Goal: Transaction & Acquisition: Purchase product/service

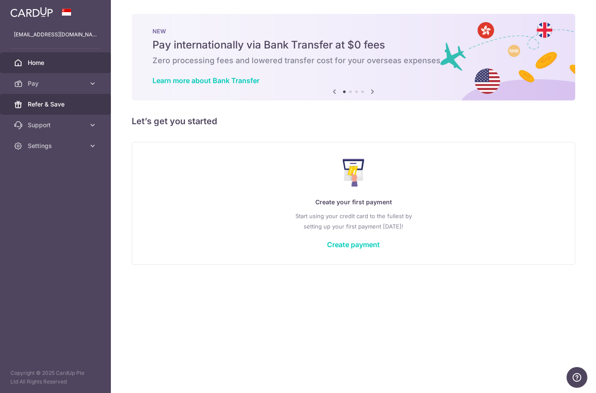
click at [54, 109] on link "Refer & Save" at bounding box center [55, 104] width 111 height 21
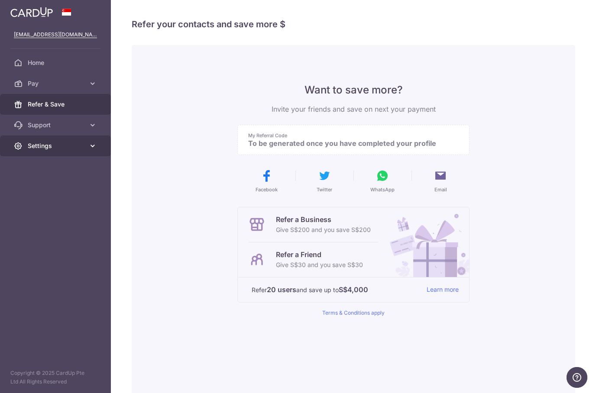
click at [89, 147] on icon at bounding box center [92, 146] width 9 height 9
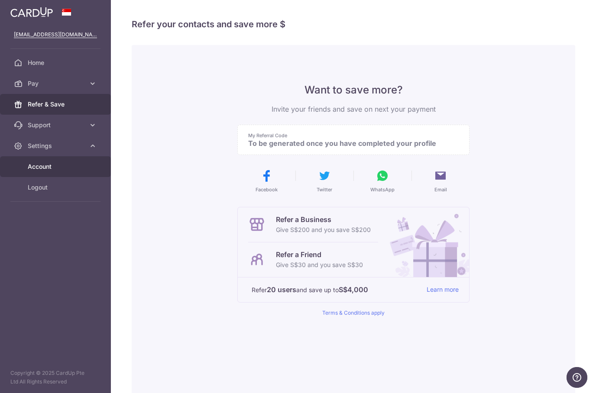
click at [50, 165] on span "Account" at bounding box center [56, 166] width 57 height 9
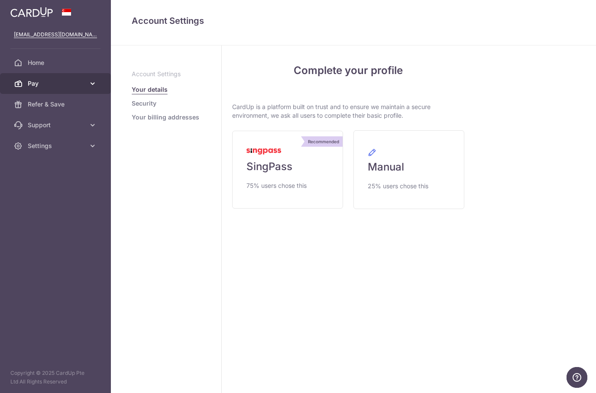
click at [55, 83] on span "Pay" at bounding box center [56, 83] width 57 height 9
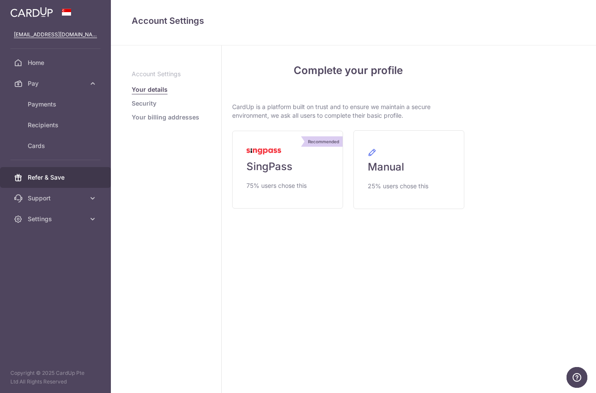
click at [78, 187] on link "Refer & Save" at bounding box center [55, 177] width 111 height 21
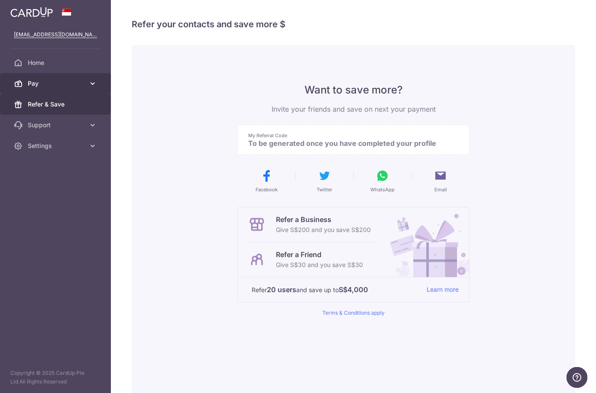
click at [42, 84] on span "Pay" at bounding box center [56, 83] width 57 height 9
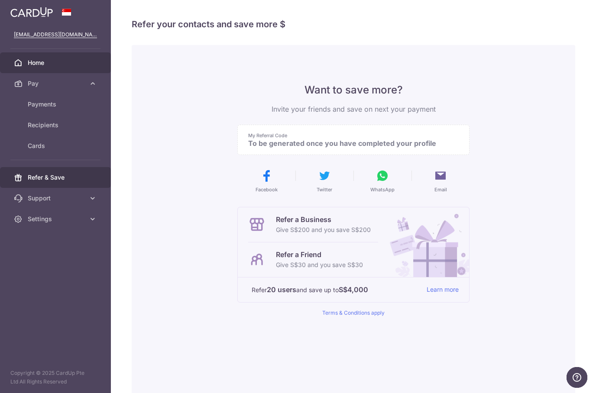
click at [46, 65] on span "Home" at bounding box center [56, 62] width 57 height 9
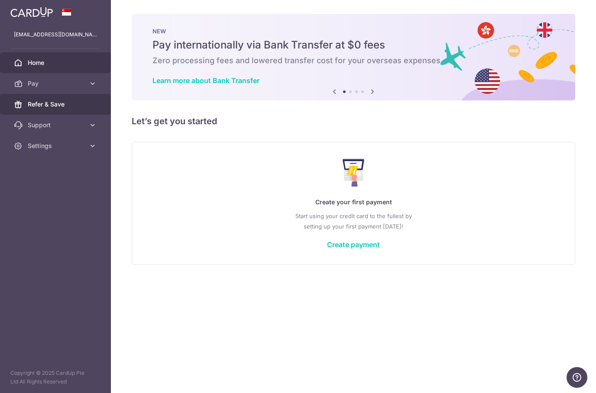
click at [57, 98] on link "Refer & Save" at bounding box center [55, 104] width 111 height 21
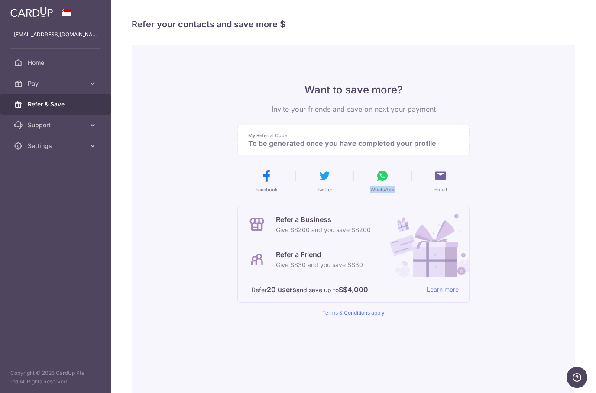
click at [499, 220] on div "Want to save more? Invite your friends and save on next your payment My Referra…" at bounding box center [353, 219] width 443 height 349
click at [425, 154] on div "My Referral Code To be generated once you have completed your profile" at bounding box center [353, 140] width 232 height 30
click at [69, 61] on span "Home" at bounding box center [56, 62] width 57 height 9
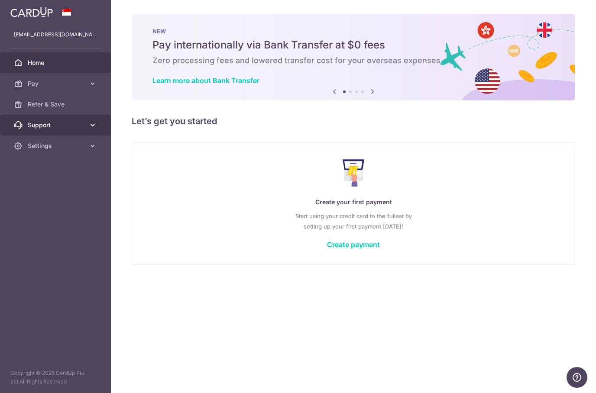
click at [89, 123] on icon at bounding box center [92, 125] width 9 height 9
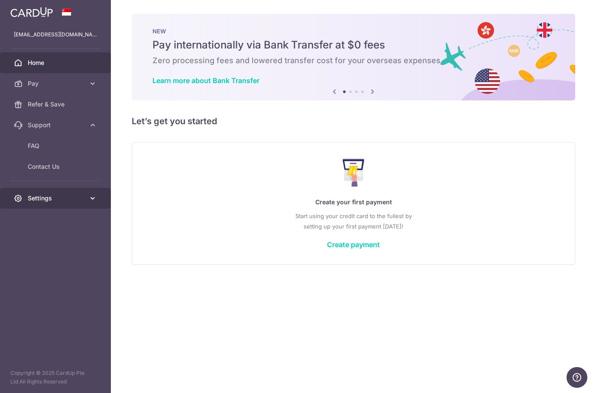
click at [87, 198] on link "Settings" at bounding box center [55, 198] width 111 height 21
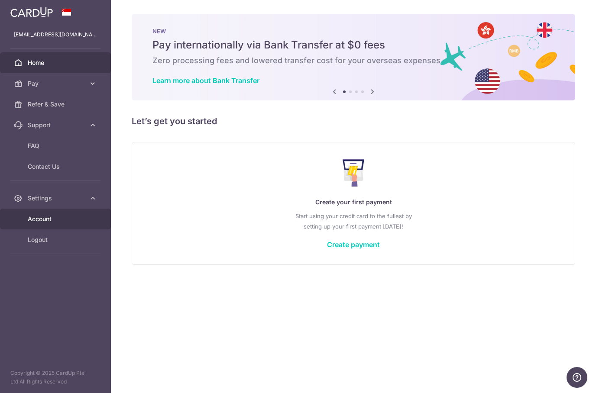
click at [72, 221] on span "Account" at bounding box center [56, 219] width 57 height 9
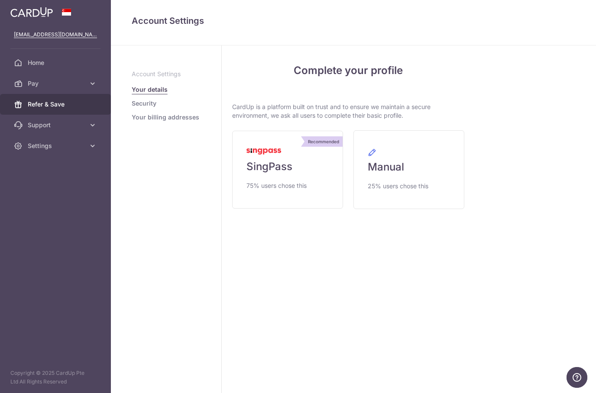
click at [62, 103] on span "Refer & Save" at bounding box center [56, 104] width 57 height 9
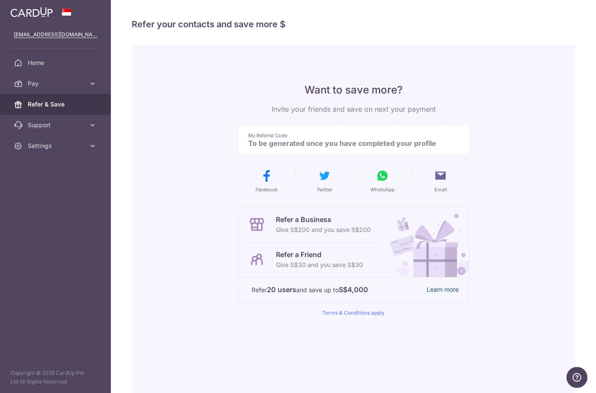
click at [447, 294] on link "Learn more" at bounding box center [443, 290] width 32 height 11
click at [91, 147] on icon at bounding box center [92, 146] width 9 height 9
click at [65, 169] on span "Account" at bounding box center [56, 166] width 57 height 9
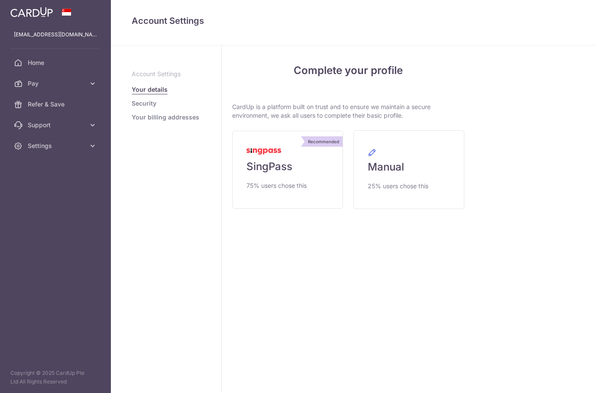
click at [185, 270] on aside "Account Settings Your details Security Your billing addresses" at bounding box center [166, 219] width 111 height 348
click at [99, 144] on link "Settings" at bounding box center [55, 146] width 111 height 21
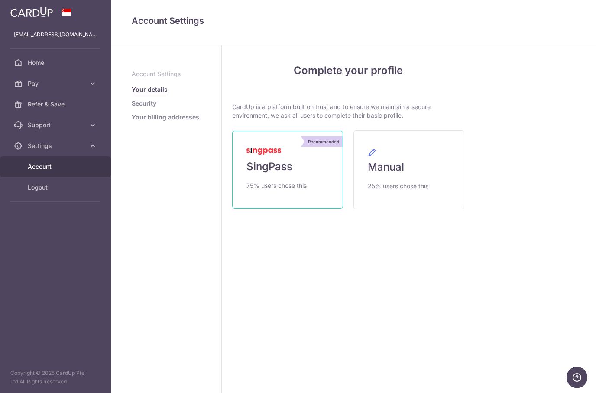
click at [279, 166] on span "SingPass" at bounding box center [269, 167] width 46 height 14
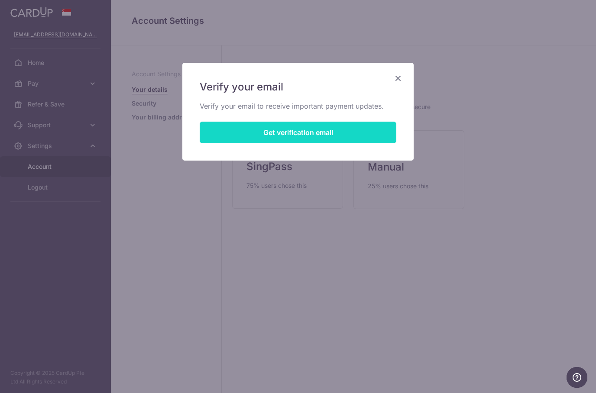
click at [335, 133] on button "Get verification email" at bounding box center [298, 133] width 197 height 22
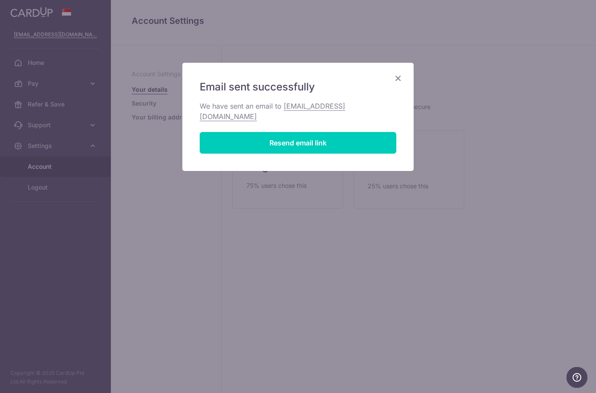
click at [398, 83] on icon "Close" at bounding box center [398, 78] width 10 height 11
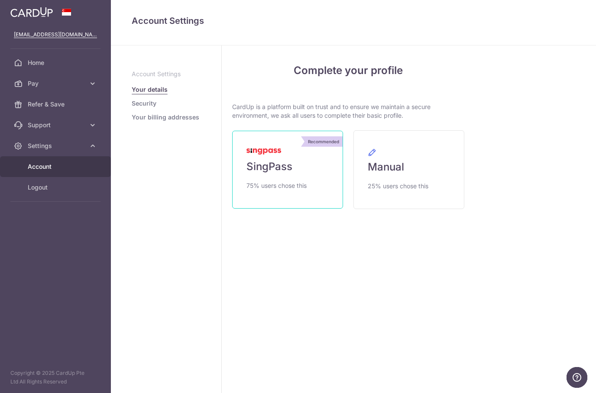
click at [269, 168] on span "SingPass" at bounding box center [269, 167] width 46 height 14
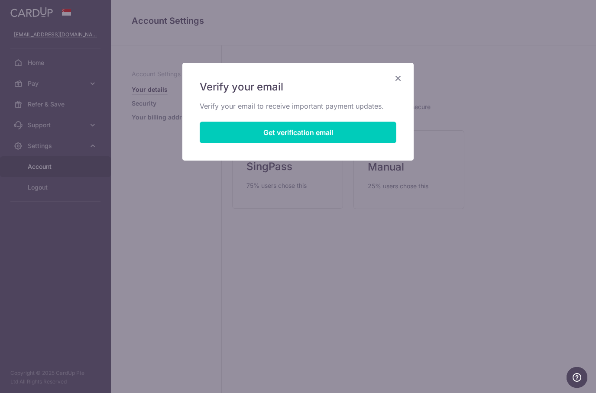
click at [398, 77] on icon "Close" at bounding box center [398, 78] width 10 height 11
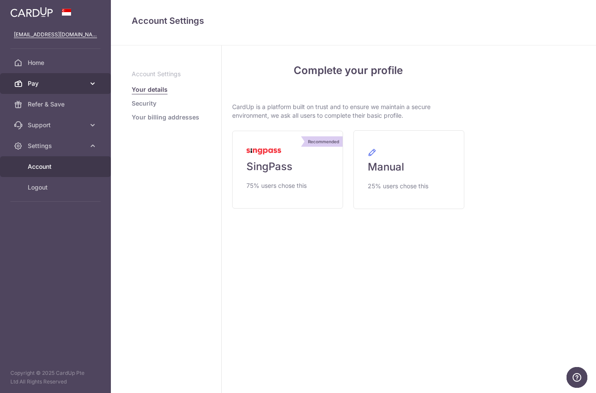
click at [49, 85] on span "Pay" at bounding box center [56, 83] width 57 height 9
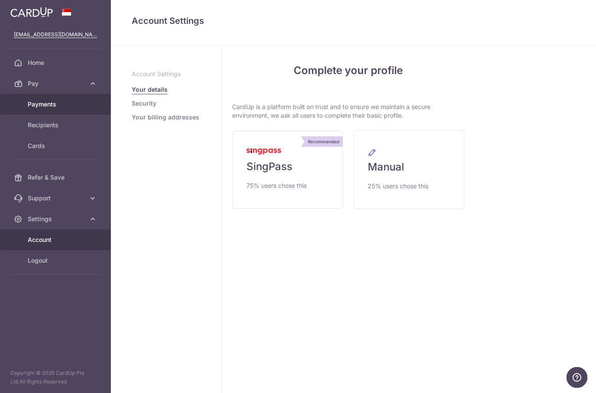
click at [54, 105] on span "Payments" at bounding box center [56, 104] width 57 height 9
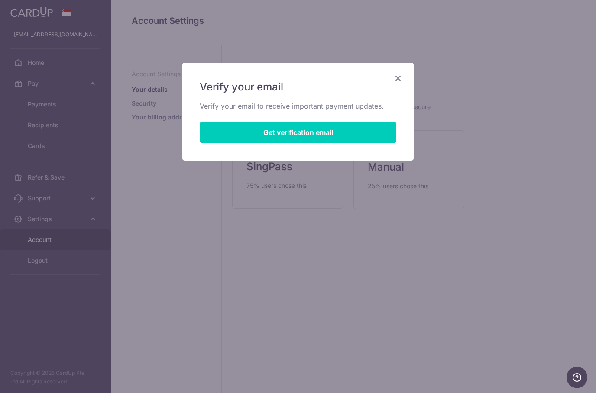
click at [393, 78] on icon "Close" at bounding box center [398, 78] width 10 height 11
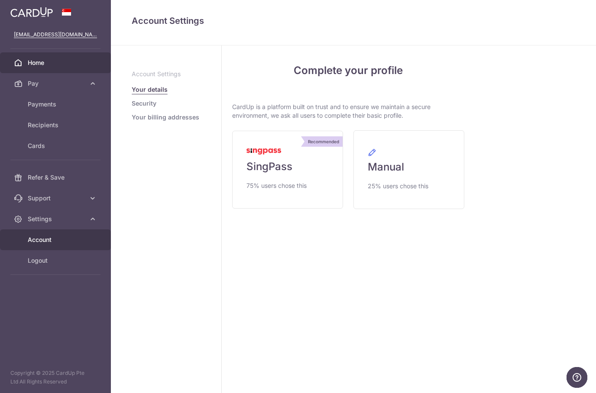
click at [38, 64] on span "Home" at bounding box center [56, 62] width 57 height 9
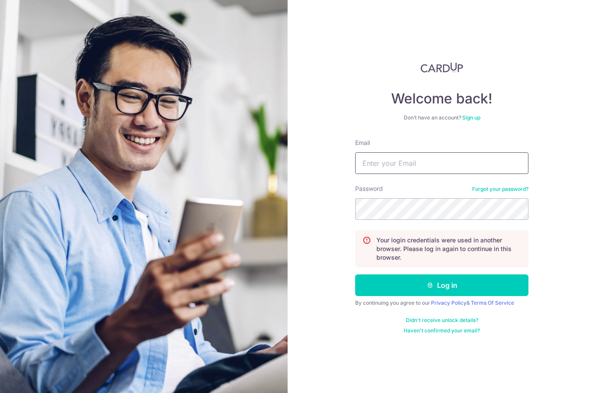
click at [442, 169] on input "Email" at bounding box center [441, 163] width 173 height 22
type input "[EMAIL_ADDRESS][DOMAIN_NAME]"
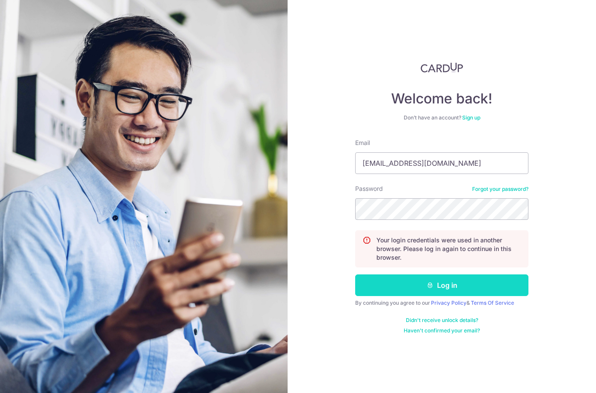
click at [433, 287] on icon "submit" at bounding box center [430, 285] width 7 height 7
click at [426, 285] on button "Log in" at bounding box center [441, 286] width 173 height 22
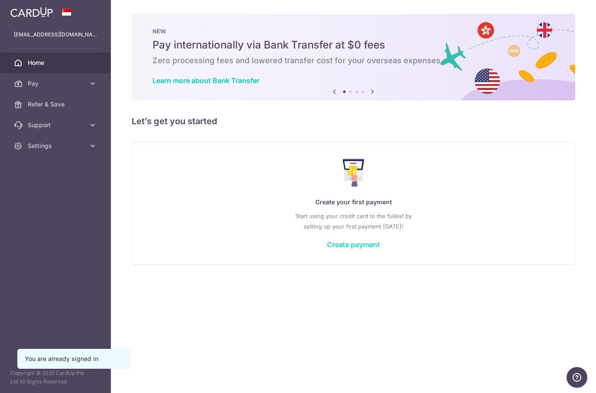
click at [366, 248] on link "Create payment" at bounding box center [353, 244] width 53 height 9
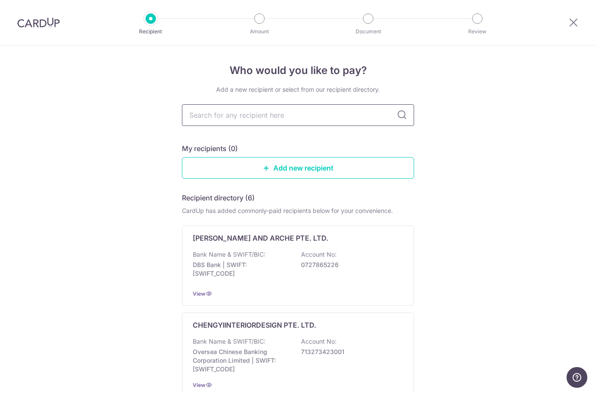
click at [311, 116] on input "text" at bounding box center [298, 115] width 232 height 22
type input "AX Image"
click at [401, 117] on icon at bounding box center [402, 115] width 10 height 10
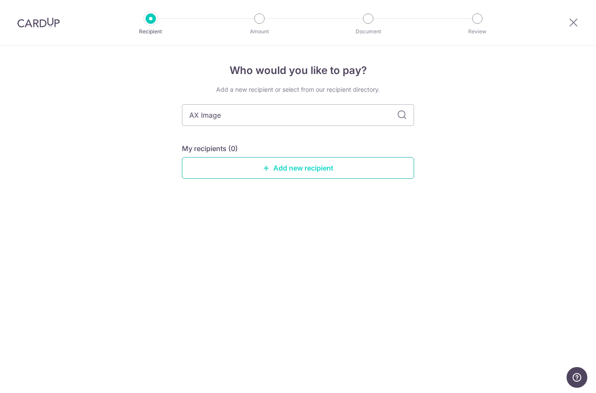
click at [321, 173] on link "Add new recipient" at bounding box center [298, 168] width 232 height 22
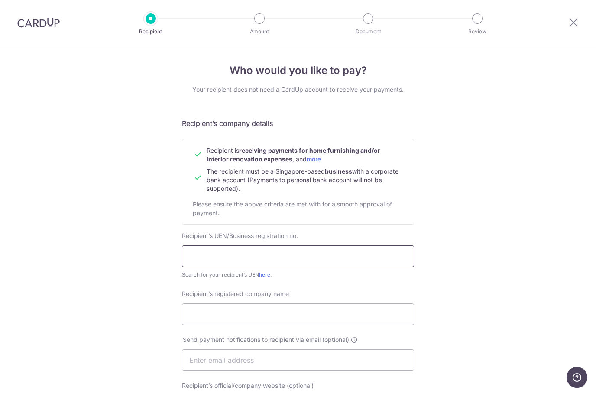
click at [309, 253] on input "text" at bounding box center [298, 257] width 232 height 22
click at [249, 257] on input "text" at bounding box center [298, 257] width 232 height 22
click at [481, 230] on div "Who would you like to pay? Your recipient does not need a CardUp account to rec…" at bounding box center [298, 370] width 596 height 651
click at [311, 257] on input "text" at bounding box center [298, 257] width 232 height 22
type input "202215840D"
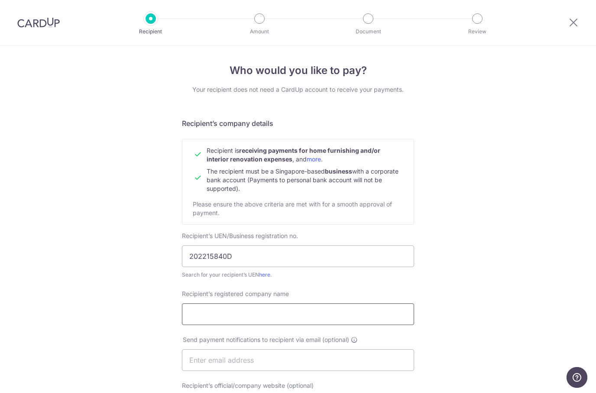
click at [273, 315] on input "Recipient’s registered company name" at bounding box center [298, 315] width 232 height 22
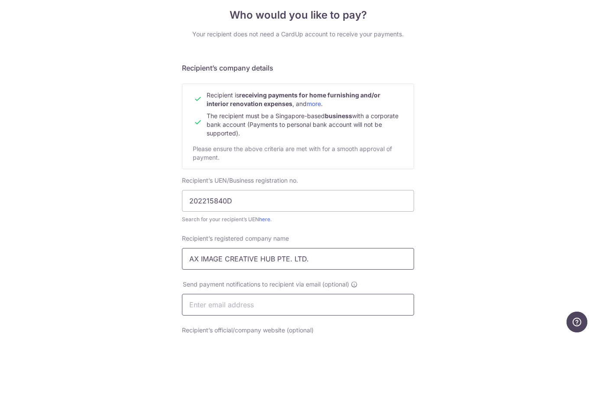
type input "AX IMAGE CREATIVE HUB PTE. LTD."
click at [313, 349] on input "text" at bounding box center [298, 360] width 232 height 22
type input "y"
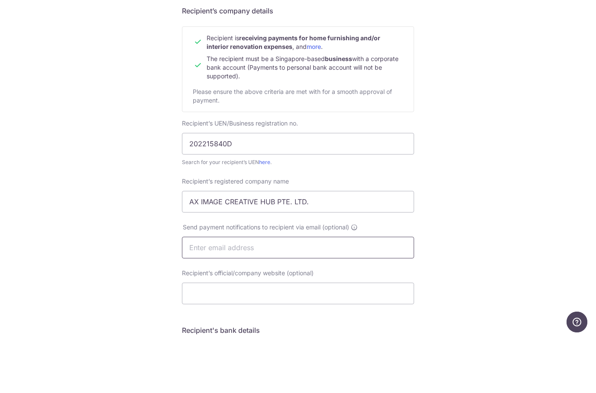
scroll to position [72, 0]
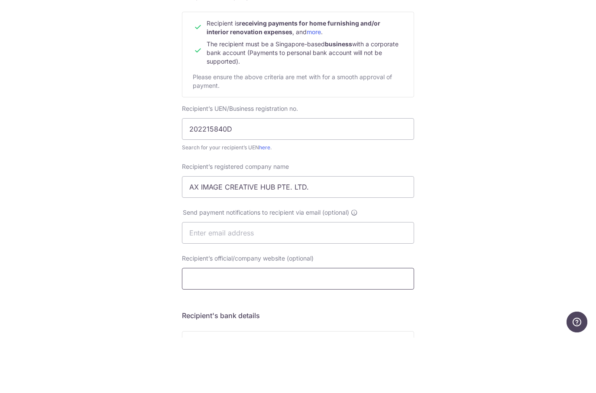
click at [330, 324] on input "Recipient’s official/company website (optional)" at bounding box center [298, 335] width 232 height 22
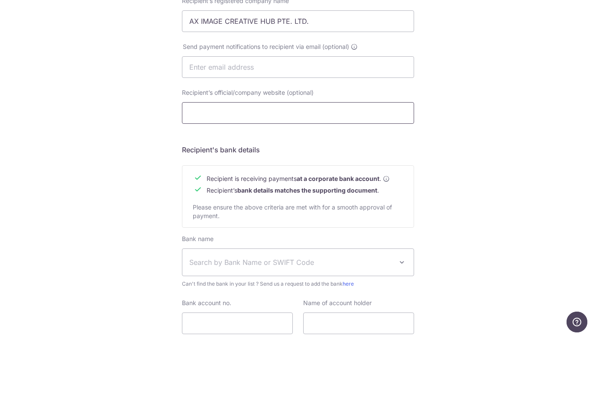
scroll to position [246, 0]
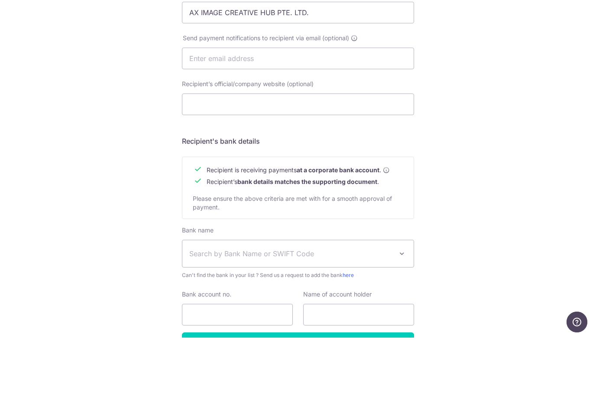
click at [349, 304] on span "Search by Bank Name or SWIFT Code" at bounding box center [291, 309] width 204 height 10
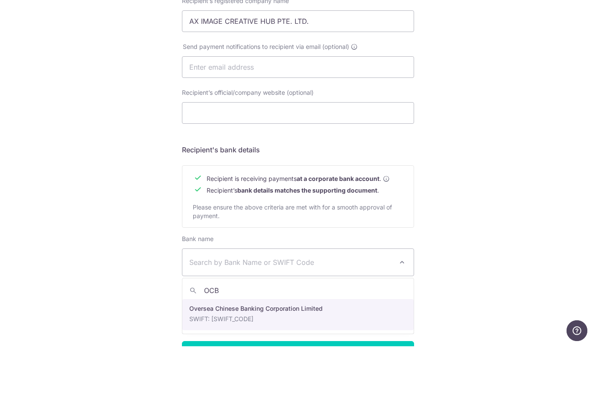
type input "OCBC"
select select "12"
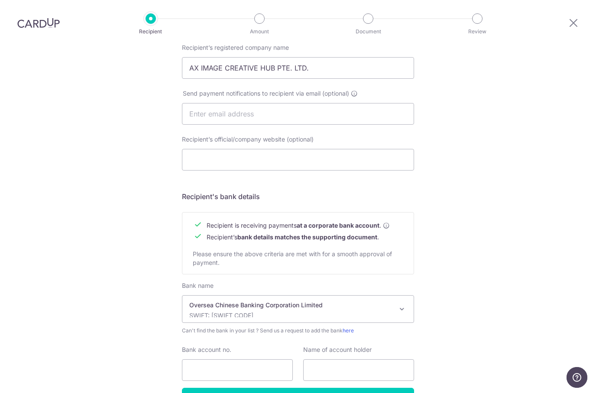
click at [268, 295] on span "Oversea Chinese Banking Corporation Limited SWIFT: OCBCSGSGXXX" at bounding box center [298, 309] width 232 height 28
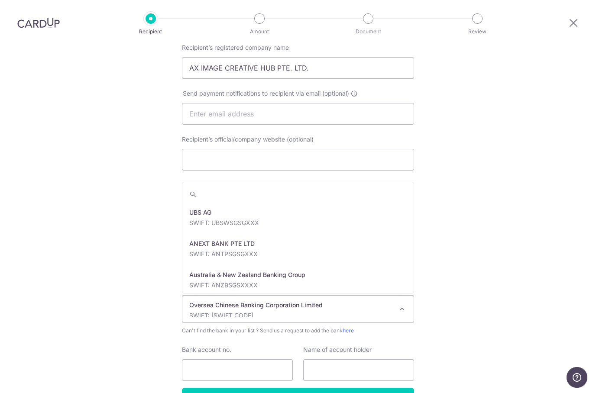
scroll to position [1403, 0]
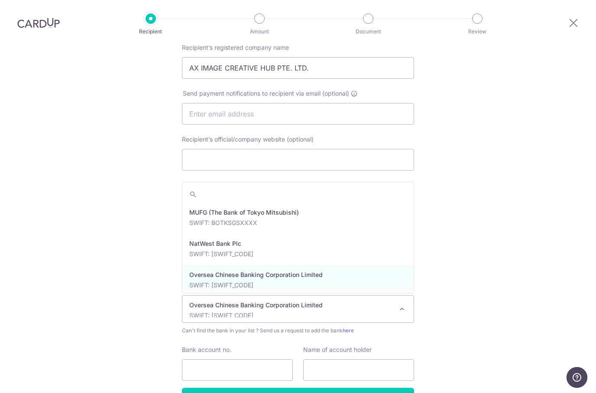
click at [462, 225] on div "Who would you like to pay? Your recipient does not need a CardUp account to rec…" at bounding box center [298, 124] width 596 height 651
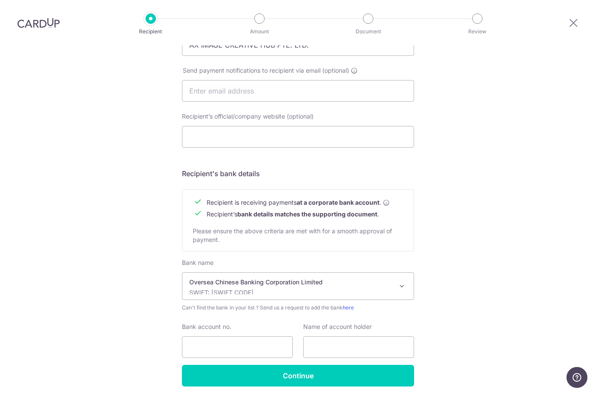
scroll to position [269, 0]
click at [225, 337] on input "Bank account no." at bounding box center [237, 348] width 111 height 22
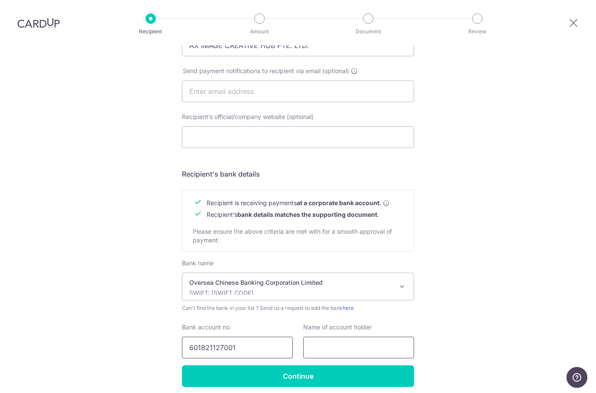
type input "601821127001"
click at [391, 337] on input "text" at bounding box center [358, 348] width 111 height 22
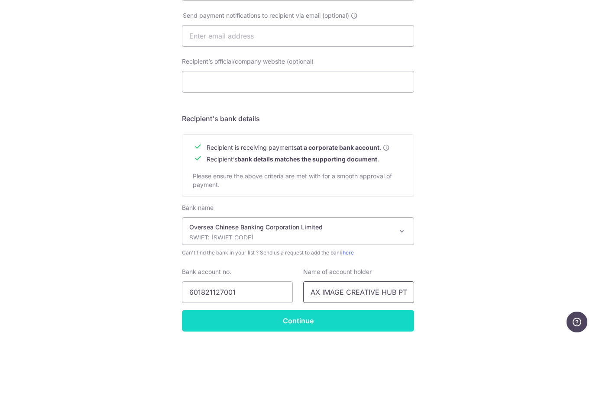
type input "AX IMAGE CREATIVE HUB PTE. LTD."
click at [294, 366] on input "Continue" at bounding box center [298, 377] width 232 height 22
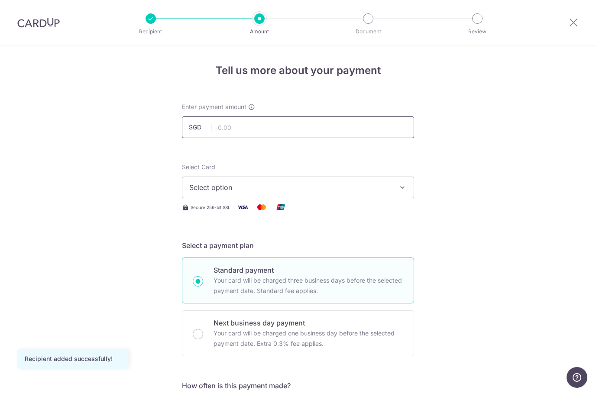
click at [288, 128] on input "text" at bounding box center [298, 127] width 232 height 22
click at [308, 186] on span "Select option" at bounding box center [290, 187] width 202 height 10
type input "35,950.20"
click at [333, 217] on link "Add credit card" at bounding box center [297, 212] width 231 height 16
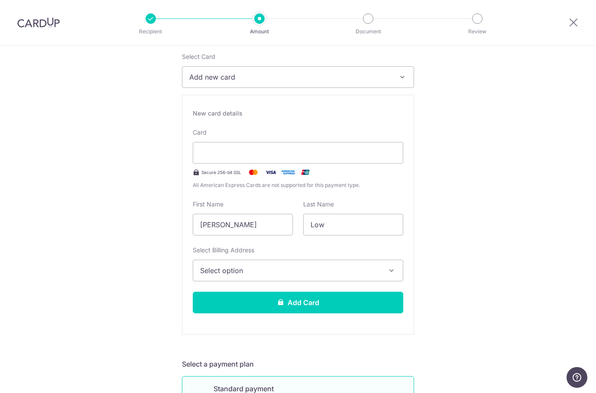
scroll to position [157, 0]
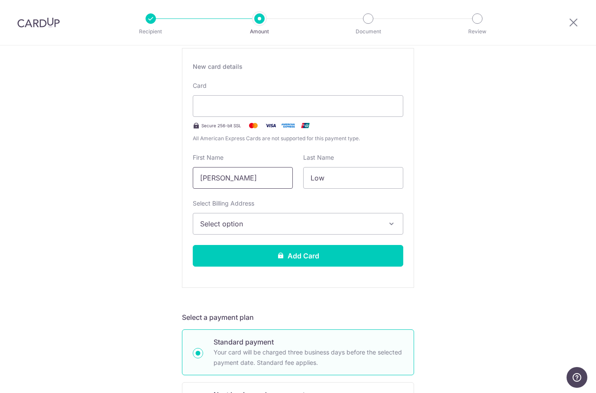
click at [263, 175] on input "[PERSON_NAME]" at bounding box center [243, 178] width 100 height 22
type input "Y"
type input "[PERSON_NAME]"
click at [355, 181] on input "Low" at bounding box center [353, 178] width 100 height 22
type input "Lee"
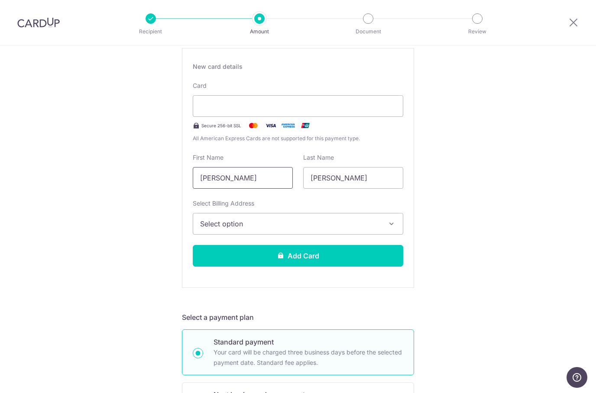
click at [252, 184] on input "Mei An" at bounding box center [243, 178] width 100 height 22
type input "May Ann"
click at [400, 219] on button "Select option" at bounding box center [298, 224] width 210 height 22
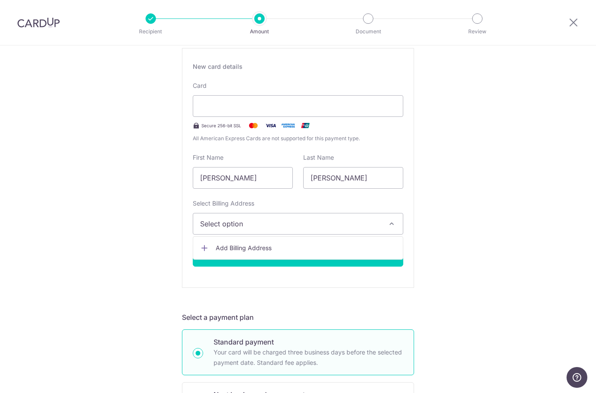
click at [364, 247] on span "Add Billing Address" at bounding box center [306, 248] width 180 height 9
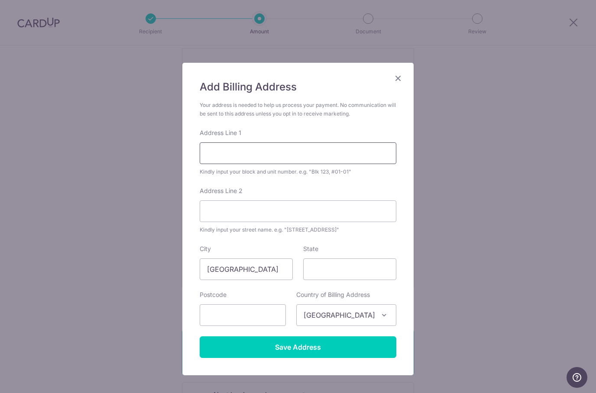
click at [308, 151] on input "Address Line 1" at bounding box center [298, 153] width 197 height 22
type input "169A Punggol Field #13-685"
type input "821169"
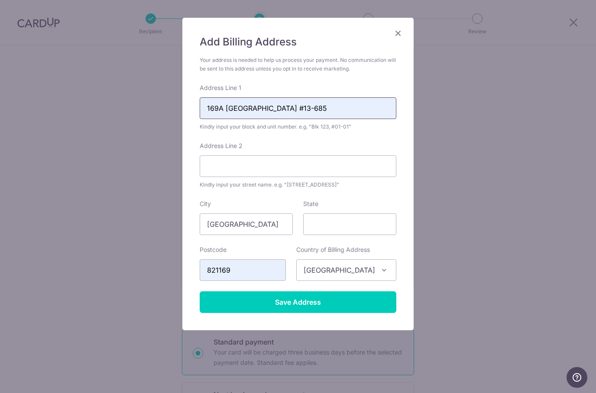
scroll to position [45, 0]
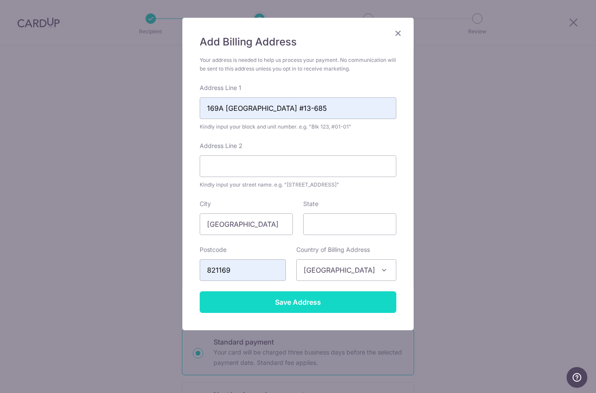
click at [299, 304] on input "Save Address" at bounding box center [298, 302] width 197 height 22
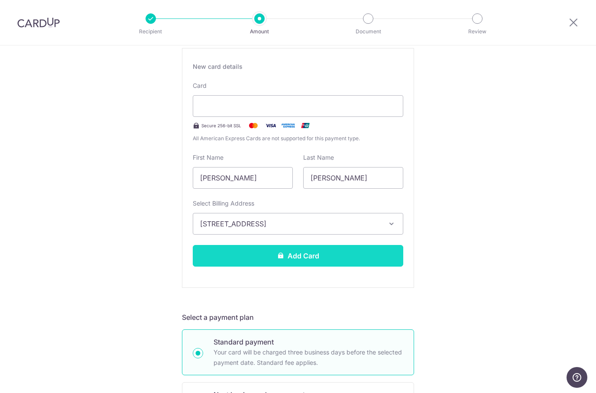
click at [322, 253] on button "Add Card" at bounding box center [298, 256] width 210 height 22
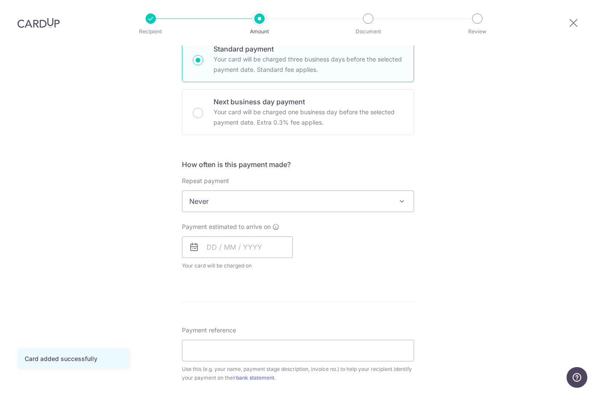
scroll to position [215, 0]
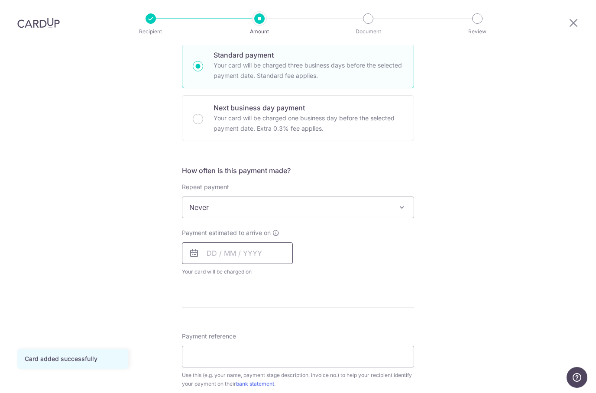
click at [210, 243] on input "text" at bounding box center [237, 254] width 111 height 22
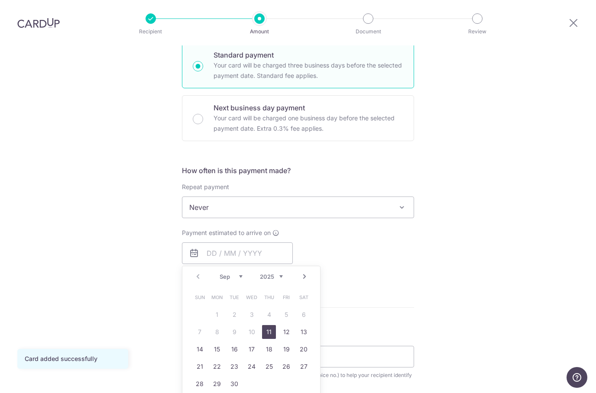
click at [272, 325] on link "11" at bounding box center [269, 332] width 14 height 14
type input "[DATE]"
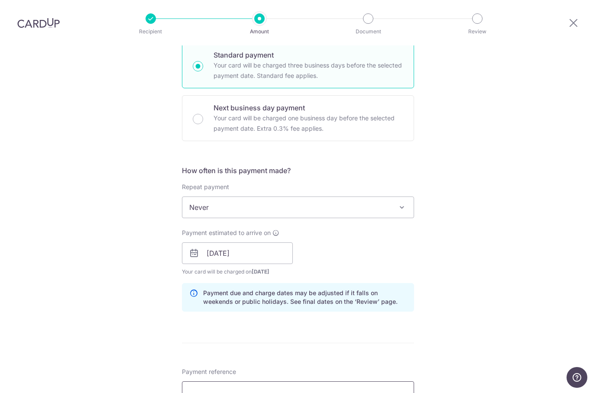
click at [253, 382] on input "Payment reference" at bounding box center [298, 393] width 232 height 22
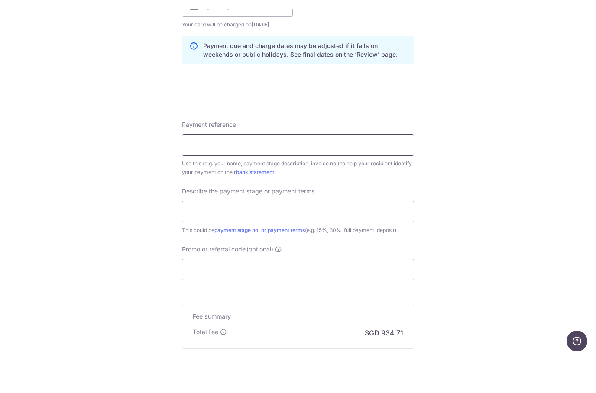
scroll to position [427, 0]
click at [351, 294] on input "Promo or referral code (optional)" at bounding box center [298, 305] width 232 height 22
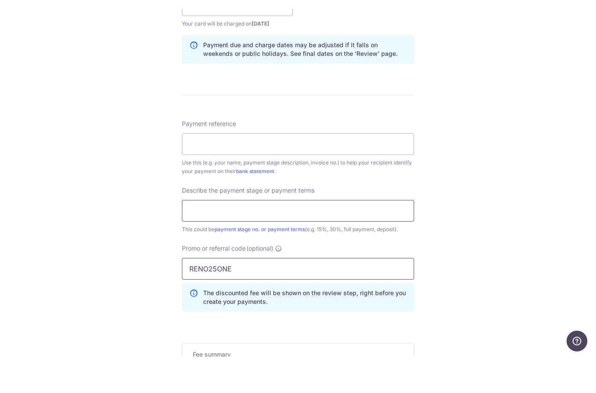
type input "RENO25ONE"
click at [363, 236] on input "text" at bounding box center [298, 247] width 232 height 22
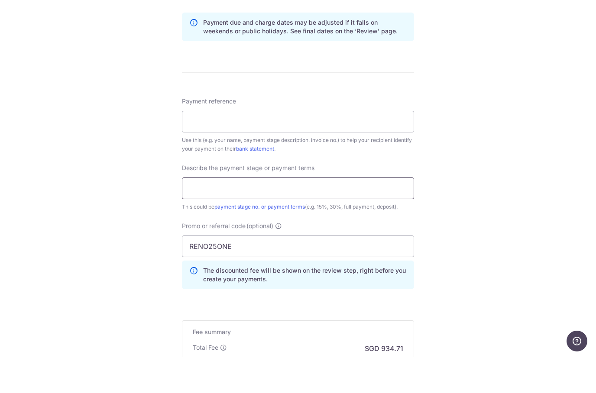
scroll to position [446, 0]
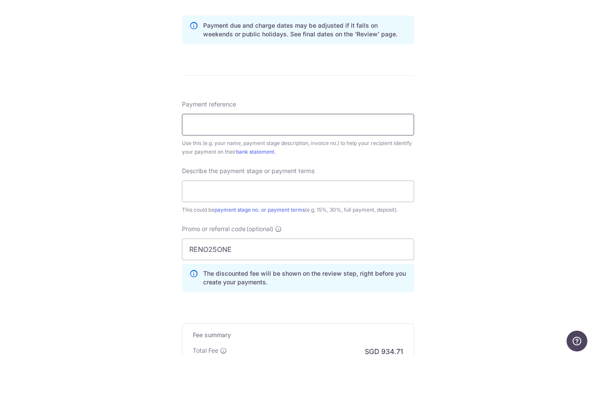
click at [324, 150] on input "Payment reference" at bounding box center [298, 161] width 232 height 22
type input "AXH-2506-006-MT"
click at [259, 217] on input "text" at bounding box center [298, 228] width 232 height 22
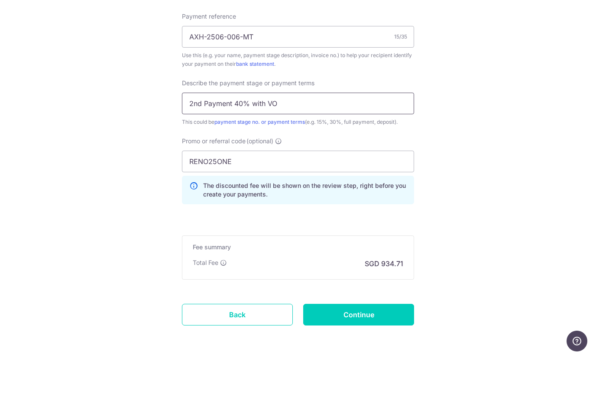
scroll to position [534, 0]
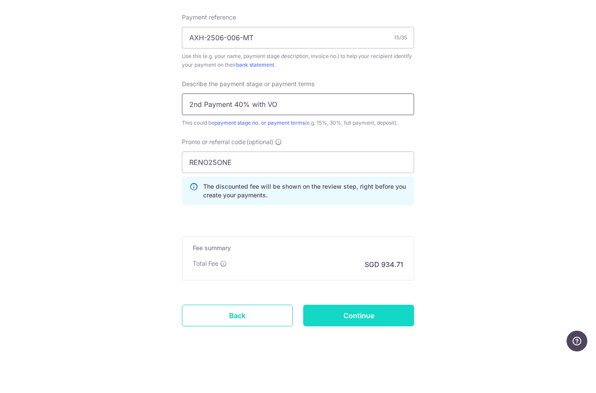
type input "2nd Payment 40% with VO"
click at [368, 341] on input "Continue" at bounding box center [358, 352] width 111 height 22
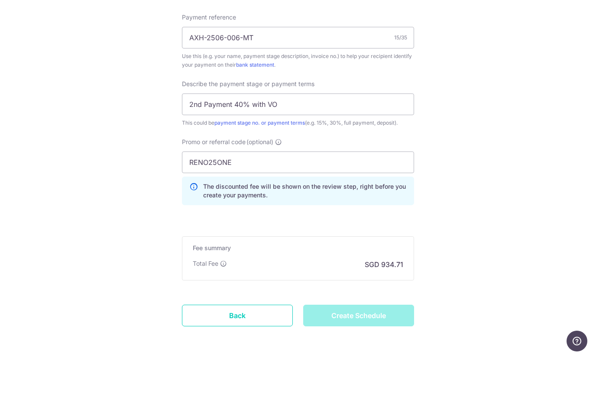
type input "Create Schedule"
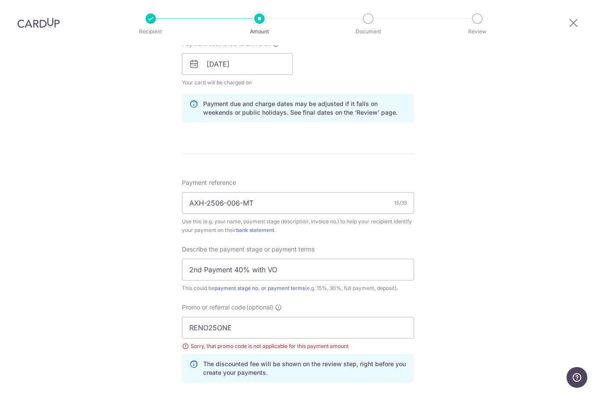
scroll to position [415, 0]
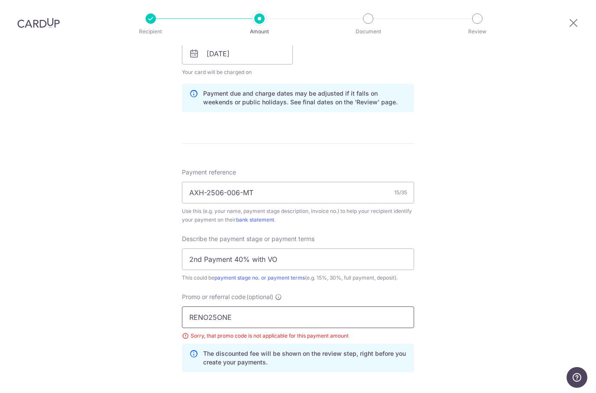
click at [263, 307] on input "RENO25ONE" at bounding box center [298, 318] width 232 height 22
click at [269, 307] on input "RENO25ONE" at bounding box center [298, 318] width 232 height 22
click at [246, 332] on div "Sorry, that promo code is not applicable for this payment amount" at bounding box center [298, 336] width 232 height 9
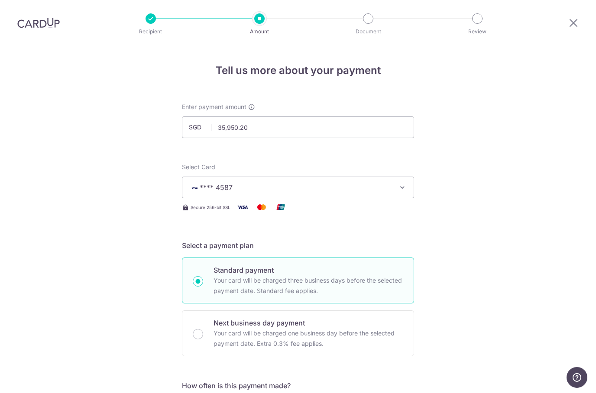
scroll to position [0, 0]
click at [305, 116] on input "35,950.20" at bounding box center [298, 127] width 232 height 22
type input "3"
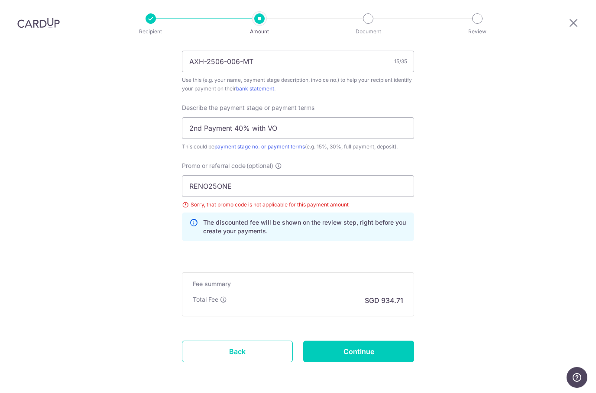
scroll to position [546, 0]
click at [367, 176] on input "RENO25ONE" at bounding box center [298, 187] width 232 height 22
type input "10,000.00"
click at [362, 341] on input "Continue" at bounding box center [358, 352] width 111 height 22
type input "Update Schedule"
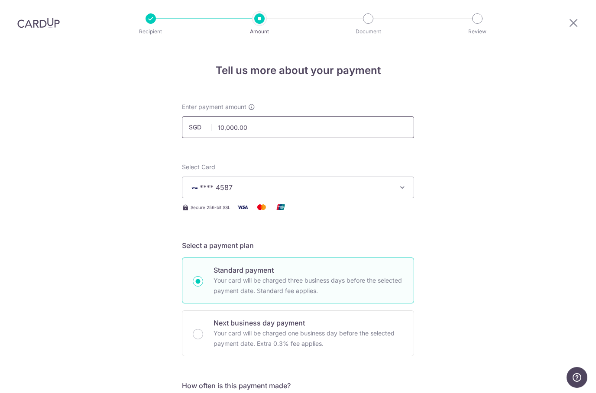
click at [303, 116] on input "10,000.00" at bounding box center [298, 127] width 232 height 22
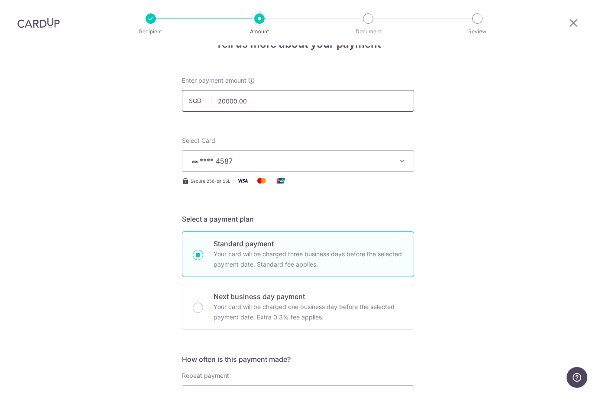
scroll to position [27, 0]
click at [347, 90] on input "20000.00" at bounding box center [298, 101] width 232 height 22
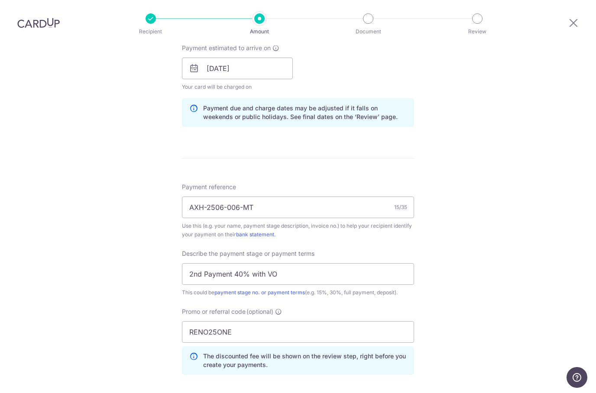
scroll to position [401, 0]
click at [327, 321] on input "RENO25ONE" at bounding box center [298, 332] width 232 height 22
type input "20,000.00"
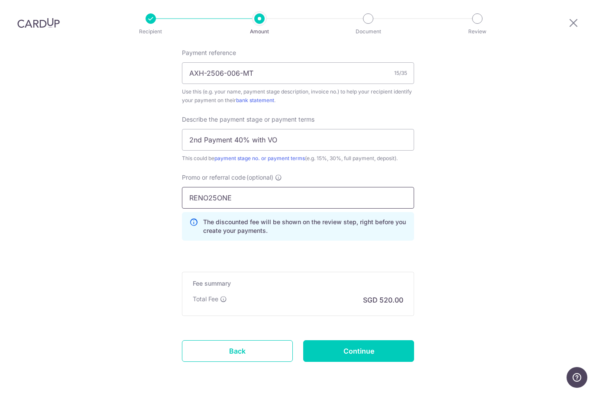
scroll to position [534, 0]
click at [362, 341] on input "Continue" at bounding box center [358, 352] width 111 height 22
type input "Update Schedule"
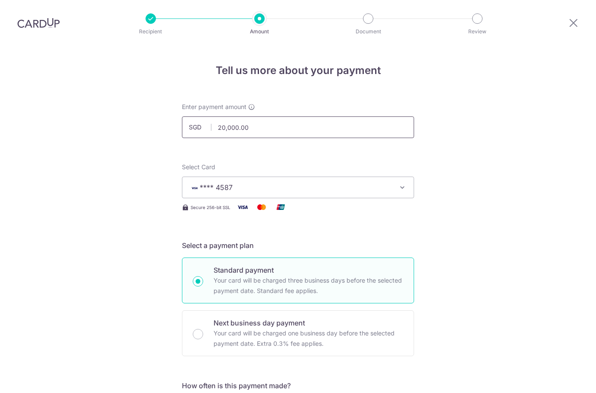
click at [341, 116] on input "20,000.00" at bounding box center [298, 127] width 232 height 22
type input "2"
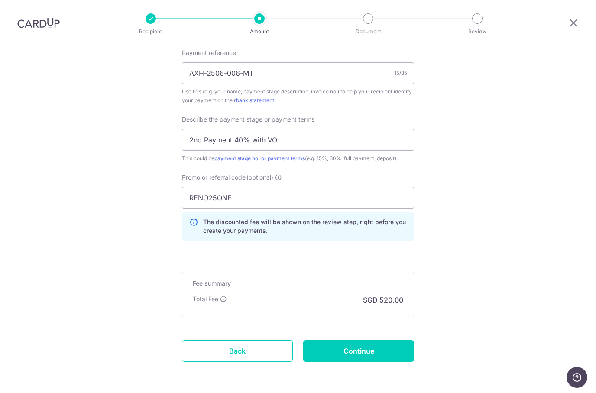
scroll to position [534, 0]
click at [360, 188] on input "RENO25ONE" at bounding box center [298, 199] width 232 height 22
type input "30,000.00"
click at [360, 341] on input "Continue" at bounding box center [358, 352] width 111 height 22
type input "Update Schedule"
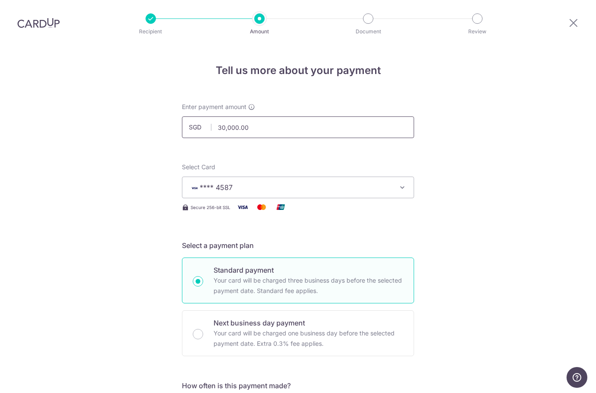
click at [339, 116] on input "30,000.00" at bounding box center [298, 127] width 232 height 22
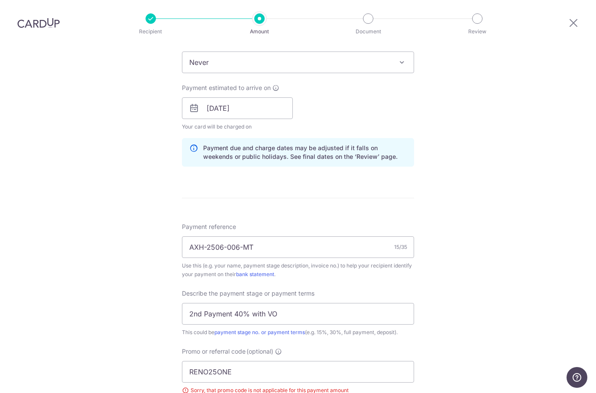
scroll to position [361, 0]
click at [343, 303] on input "2nd Payment 40% with VO" at bounding box center [298, 314] width 232 height 22
type input "25,000.00"
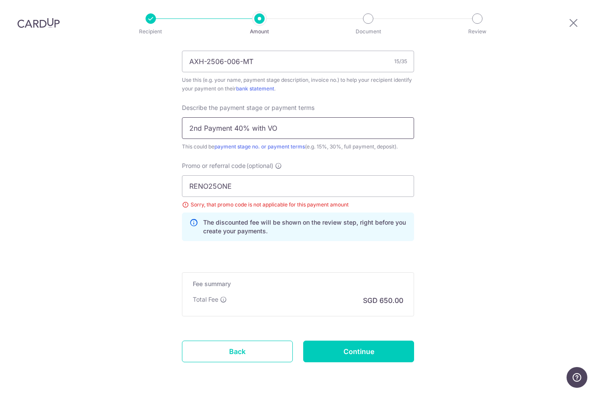
scroll to position [546, 0]
click at [358, 341] on input "Continue" at bounding box center [358, 352] width 111 height 22
type input "Update Schedule"
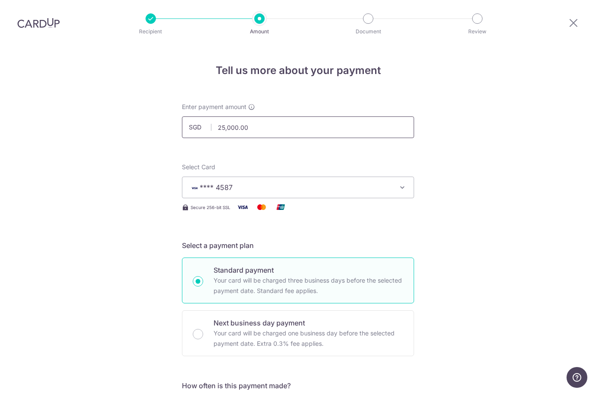
click at [224, 116] on input "25,000.00" at bounding box center [298, 127] width 232 height 22
click at [221, 116] on input "25,000.00" at bounding box center [298, 127] width 232 height 22
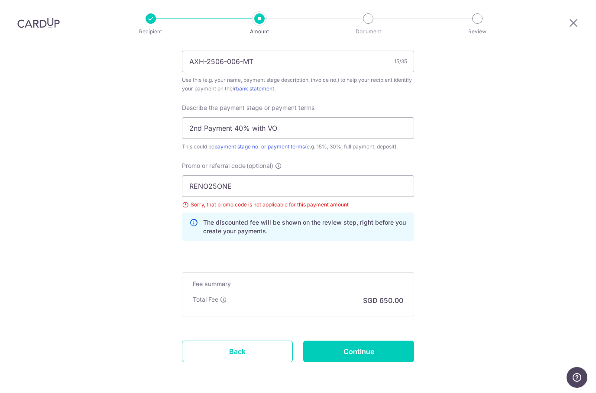
scroll to position [546, 0]
click at [375, 176] on input "RENO25ONE" at bounding box center [298, 187] width 232 height 22
type input "20,001.00"
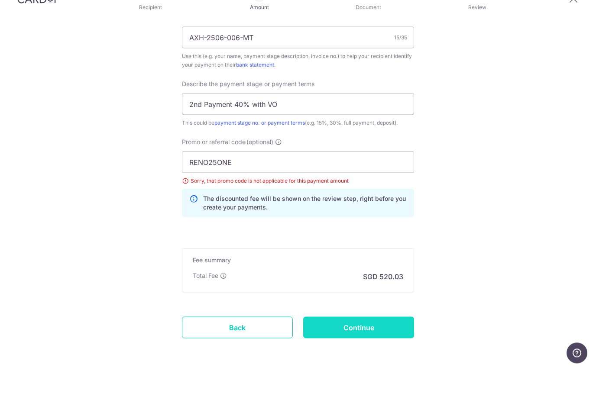
click at [362, 341] on input "Continue" at bounding box center [358, 352] width 111 height 22
type input "Update Schedule"
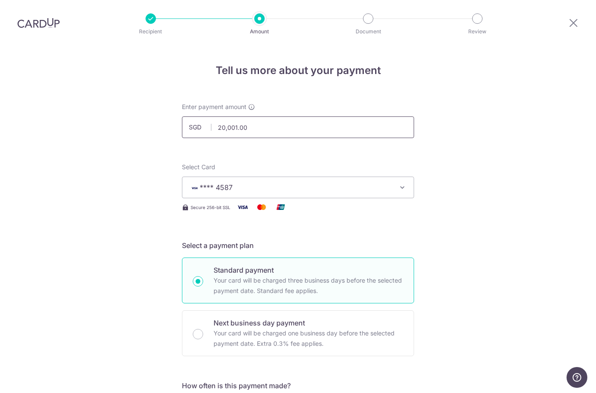
click at [241, 116] on input "20,001.00" at bounding box center [298, 127] width 232 height 22
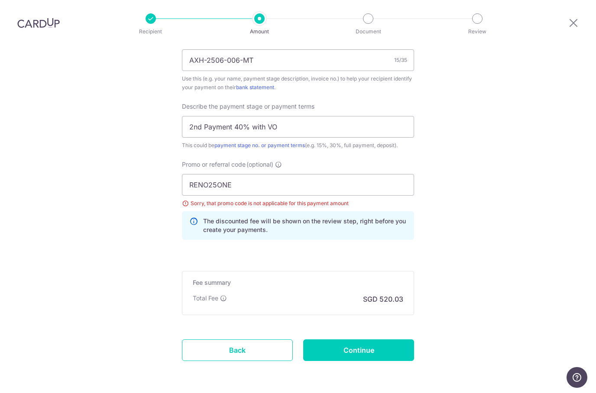
scroll to position [546, 0]
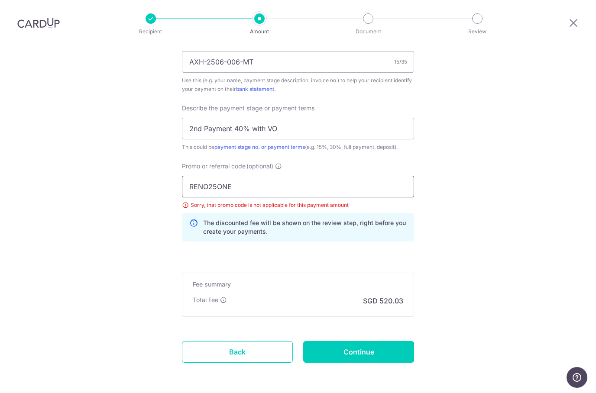
click at [380, 176] on input "RENO25ONE" at bounding box center [298, 187] width 232 height 22
type input "20,000.00"
click at [382, 176] on input "RENO25ONE" at bounding box center [298, 187] width 232 height 22
click at [355, 341] on input "Continue" at bounding box center [358, 352] width 111 height 22
type input "Update Schedule"
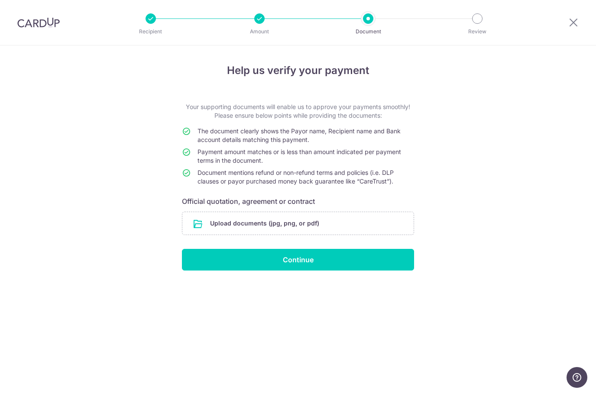
click at [595, 159] on div "Help us verify your payment Your supporting documents will enable us to approve…" at bounding box center [298, 219] width 596 height 348
click at [353, 222] on input "file" at bounding box center [297, 223] width 231 height 23
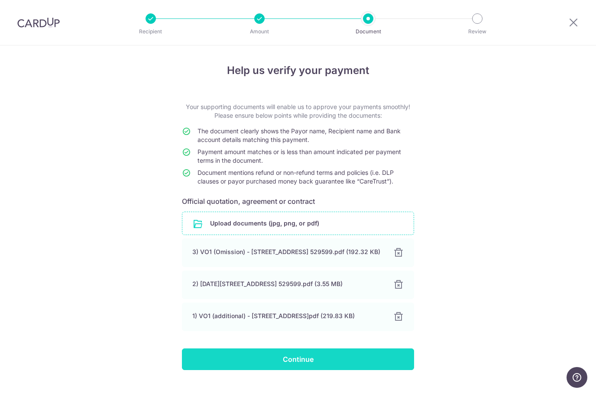
click at [333, 370] on input "Continue" at bounding box center [298, 360] width 232 height 22
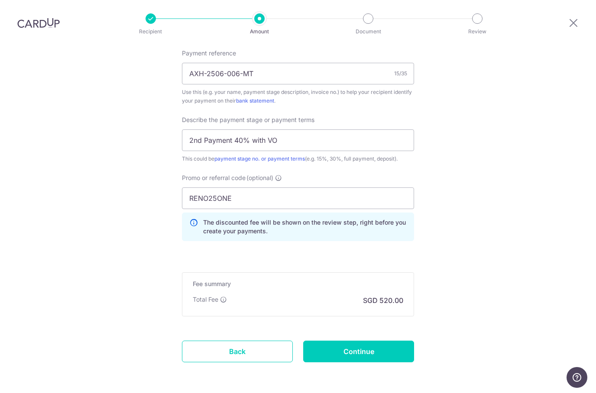
scroll to position [569, 0]
click at [370, 341] on input "Continue" at bounding box center [358, 352] width 111 height 22
type input "Update Schedule"
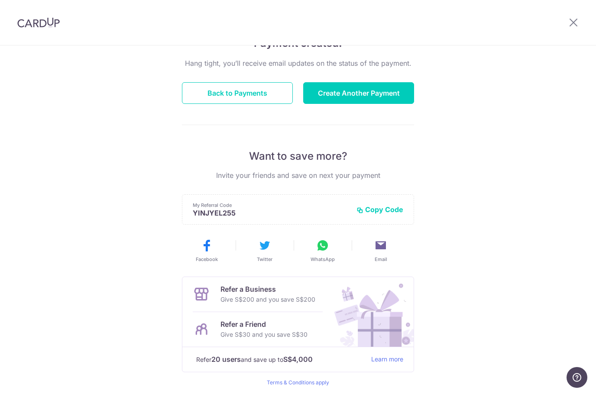
scroll to position [81, 0]
click at [569, 25] on icon at bounding box center [573, 22] width 10 height 11
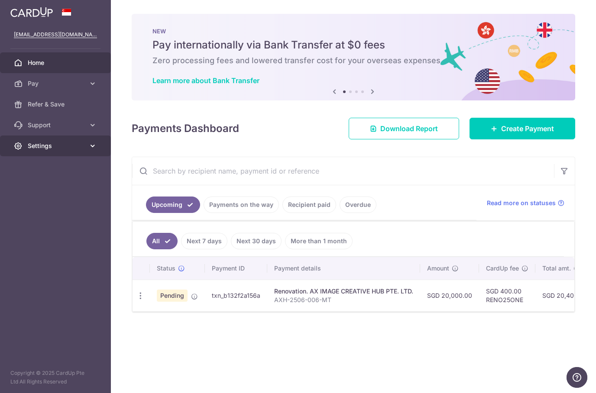
click at [73, 139] on link "Settings" at bounding box center [55, 146] width 111 height 21
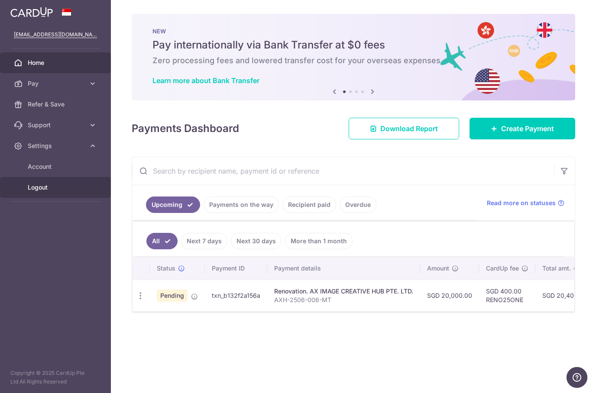
click at [56, 191] on span "Logout" at bounding box center [56, 187] width 57 height 9
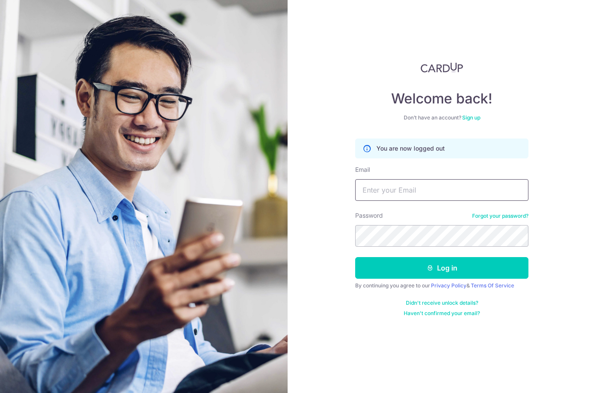
click at [451, 192] on input "Email" at bounding box center [441, 190] width 173 height 22
click at [435, 194] on input "Mayann86" at bounding box center [441, 190] width 173 height 22
type input "Mayann86@gmail.com"
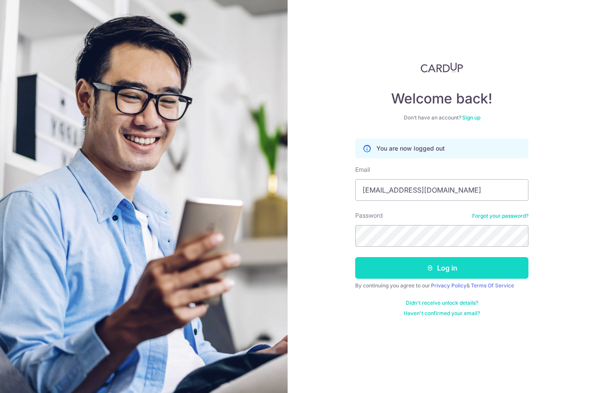
click at [434, 269] on button "Log in" at bounding box center [441, 268] width 173 height 22
